Goal: Task Accomplishment & Management: Manage account settings

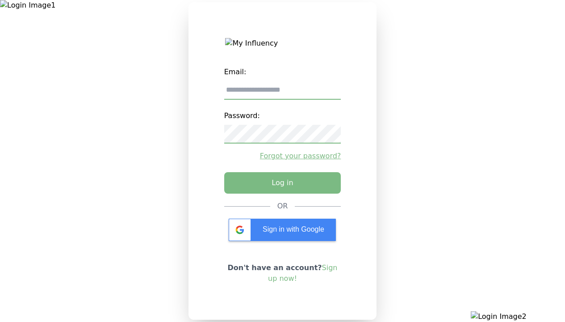
click at [282, 93] on input "email" at bounding box center [282, 90] width 117 height 19
type input "**********"
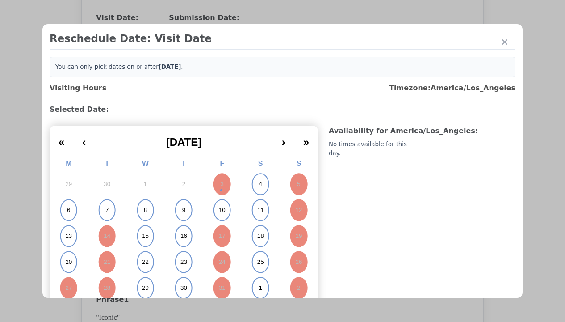
click at [68, 210] on abbr "6" at bounding box center [68, 210] width 3 height 8
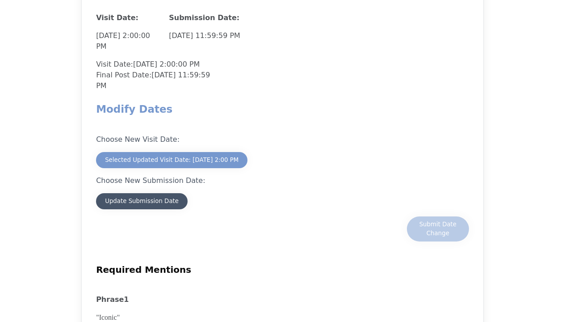
click at [142, 202] on div "Update Submission Date" at bounding box center [142, 201] width 74 height 9
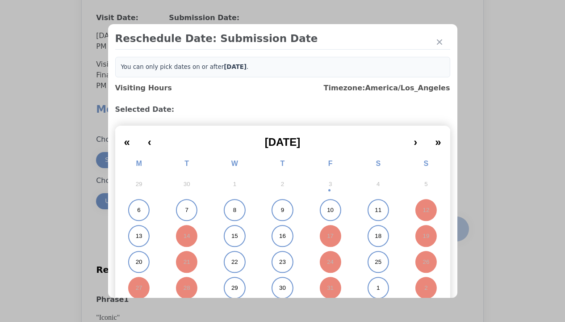
click at [137, 210] on abbr "6" at bounding box center [138, 210] width 3 height 8
click at [438, 230] on div "Submit Date Change" at bounding box center [438, 229] width 44 height 18
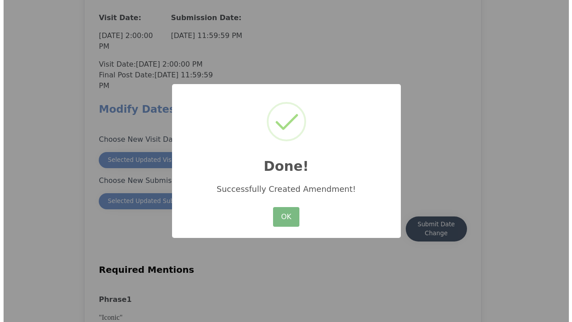
scroll to position [785, 0]
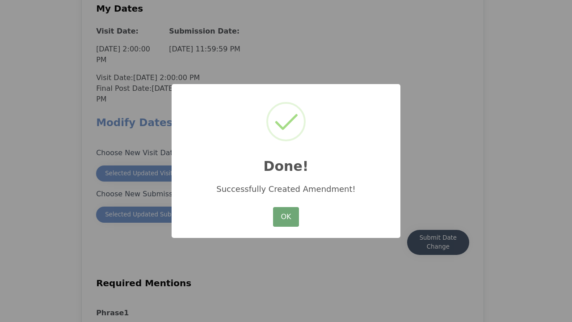
click at [286, 217] on button "OK" at bounding box center [286, 217] width 26 height 20
